Goal: Transaction & Acquisition: Purchase product/service

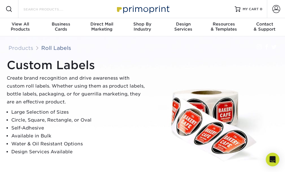
click at [54, 9] on input "Search Products" at bounding box center [50, 9] width 55 height 7
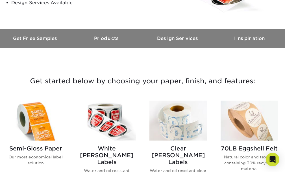
scroll to position [179, 0]
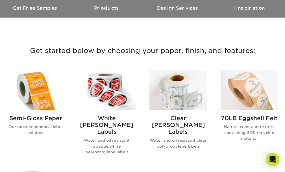
click at [178, 104] on img at bounding box center [179, 90] width 58 height 40
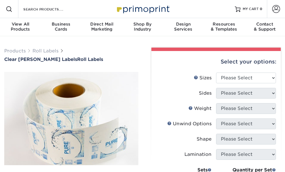
scroll to position [60, 0]
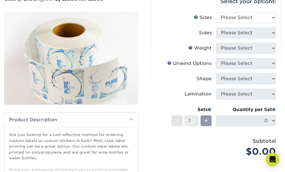
click at [86, 81] on img at bounding box center [71, 58] width 134 height 93
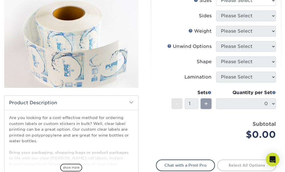
scroll to position [0, 0]
